Goal: Find contact information: Find contact information

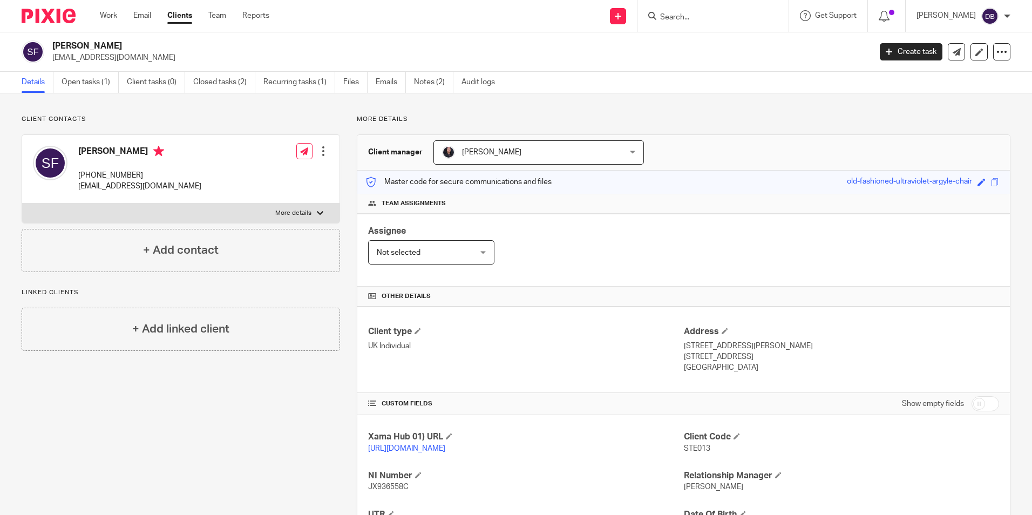
click at [679, 19] on input "Search" at bounding box center [707, 18] width 97 height 10
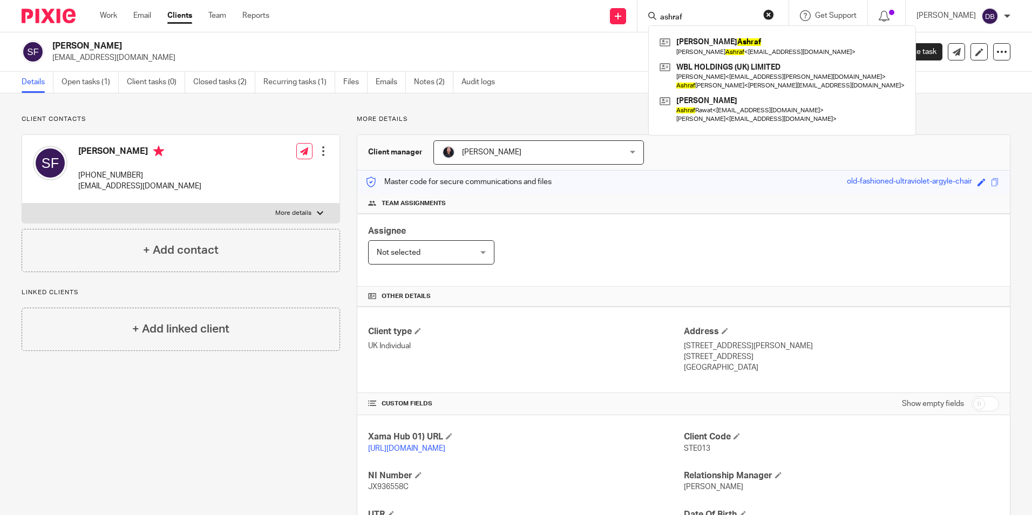
click at [705, 20] on input "ashraf" at bounding box center [707, 18] width 97 height 10
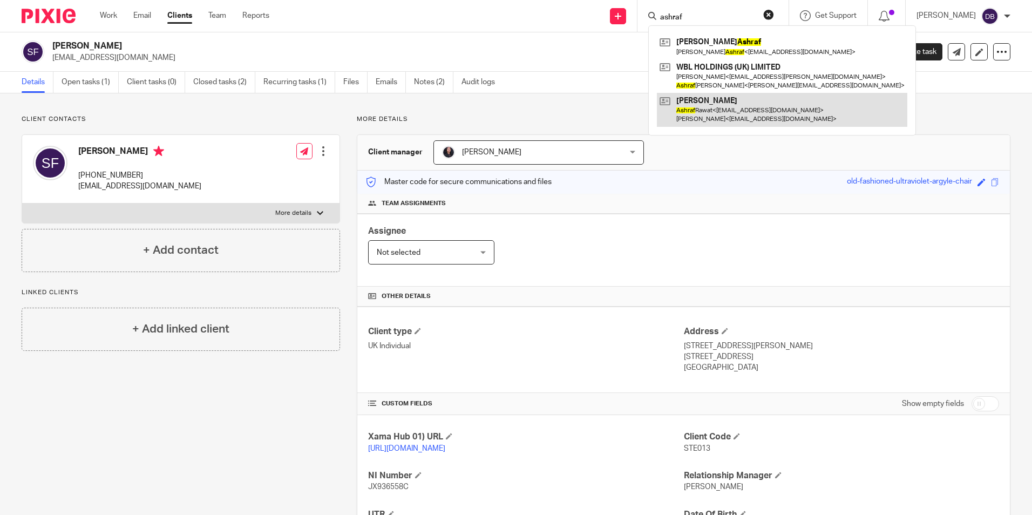
type input "ashraf"
click at [715, 106] on link at bounding box center [782, 109] width 251 height 33
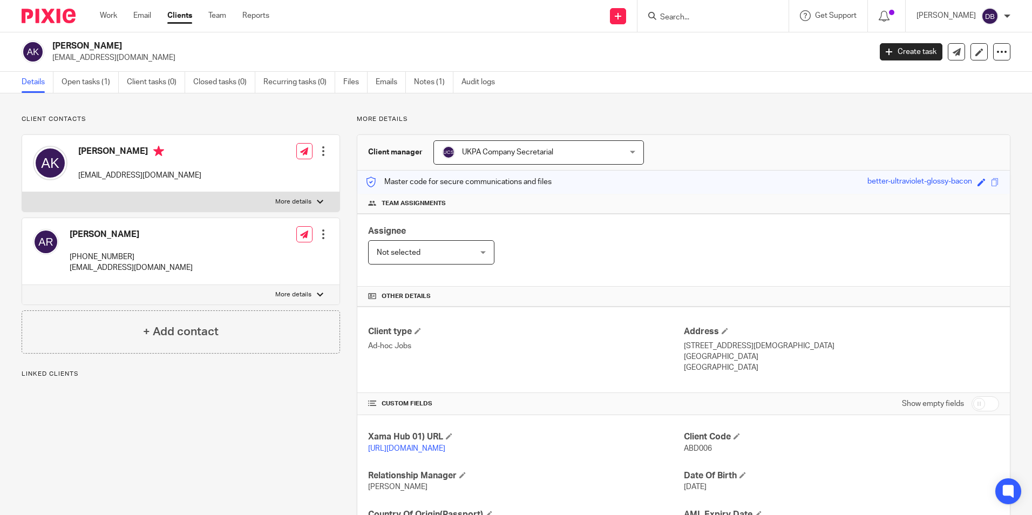
drag, startPoint x: 133, startPoint y: 254, endPoint x: 67, endPoint y: 250, distance: 66.0
click at [67, 250] on div "Ashraf Rawat +44 7956 242673 middlebrookinvestmentsltd@yahoo.com" at bounding box center [113, 251] width 160 height 55
copy p "[PHONE_NUMBER]"
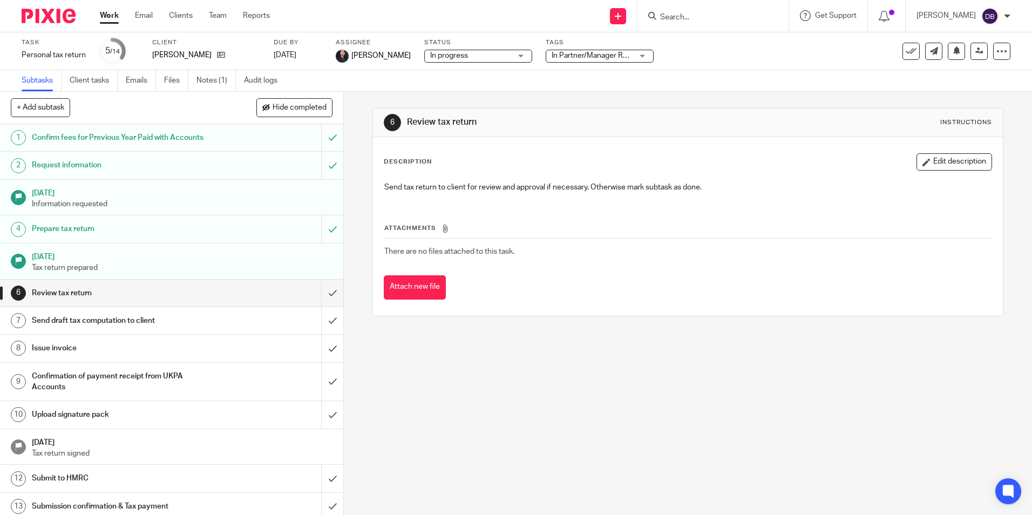
click at [695, 25] on div at bounding box center [713, 16] width 151 height 32
click at [693, 18] on input "Search" at bounding box center [707, 18] width 97 height 10
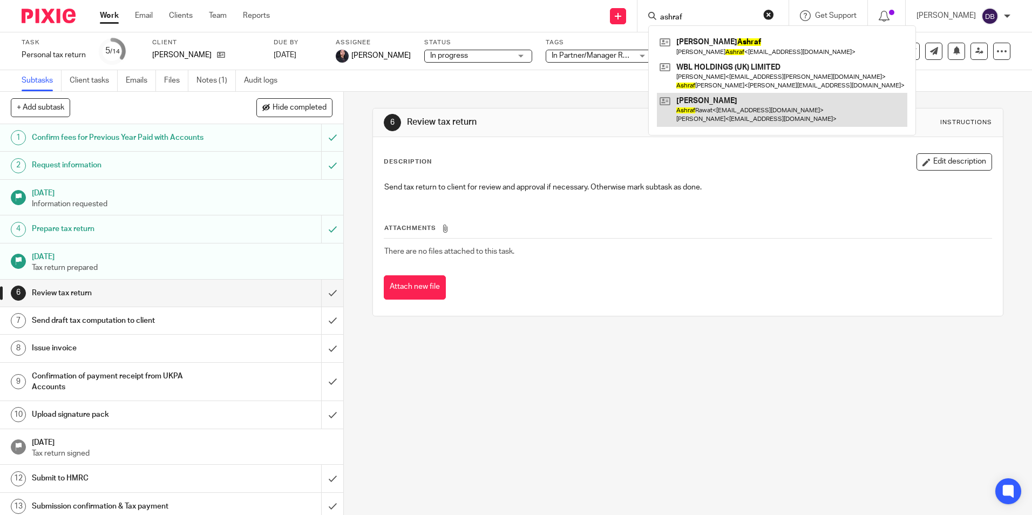
type input "ashraf"
click at [701, 106] on link at bounding box center [782, 109] width 251 height 33
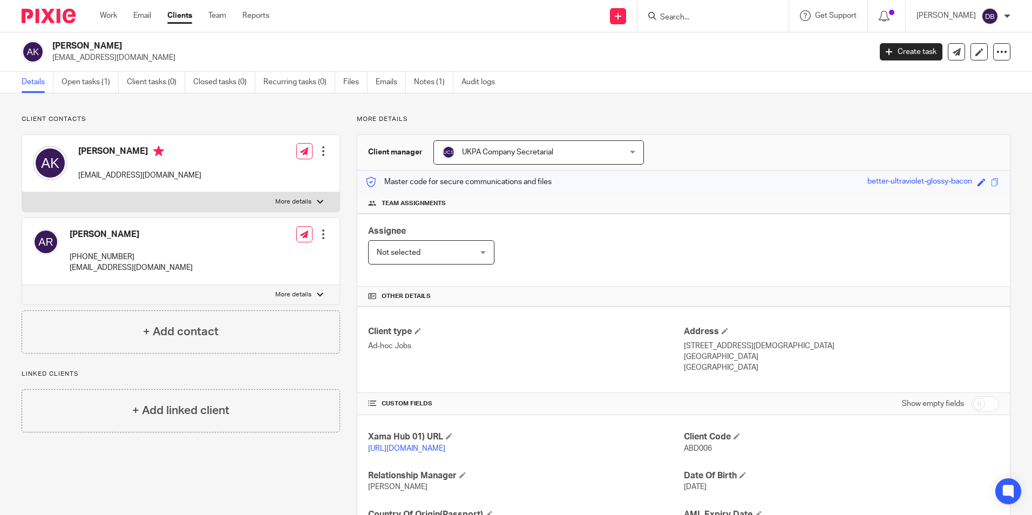
drag, startPoint x: 130, startPoint y: 251, endPoint x: 64, endPoint y: 254, distance: 65.4
click at [64, 254] on div "[PERSON_NAME] [PHONE_NUMBER] [EMAIL_ADDRESS][DOMAIN_NAME]" at bounding box center [113, 251] width 160 height 55
copy p "[PHONE_NUMBER]"
